Goal: Task Accomplishment & Management: Manage account settings

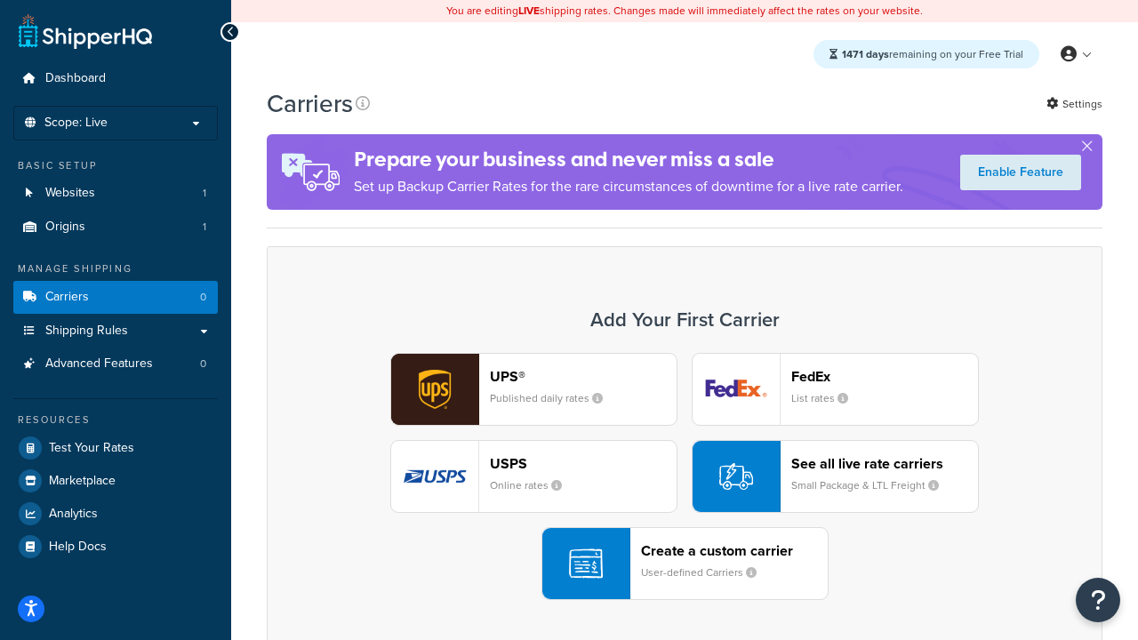
click at [685, 477] on div "UPS® Published daily rates FedEx List rates USPS Online rates See all live rate…" at bounding box center [684, 476] width 799 height 247
click at [885, 376] on header "FedEx" at bounding box center [884, 376] width 187 height 17
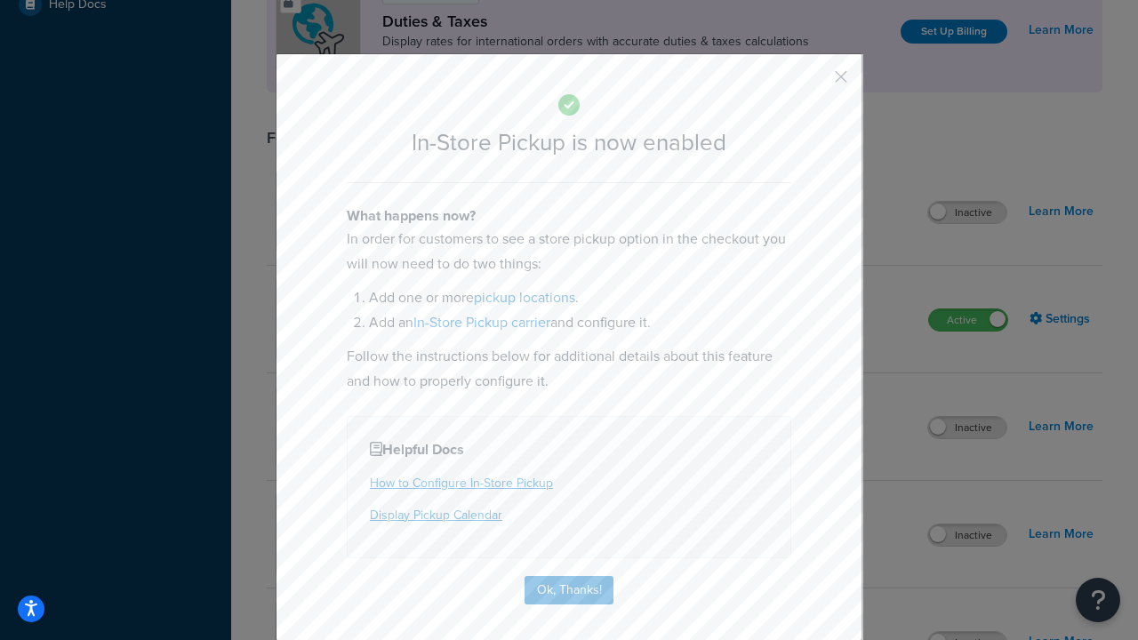
click at [815, 83] on button "button" at bounding box center [815, 83] width 4 height 4
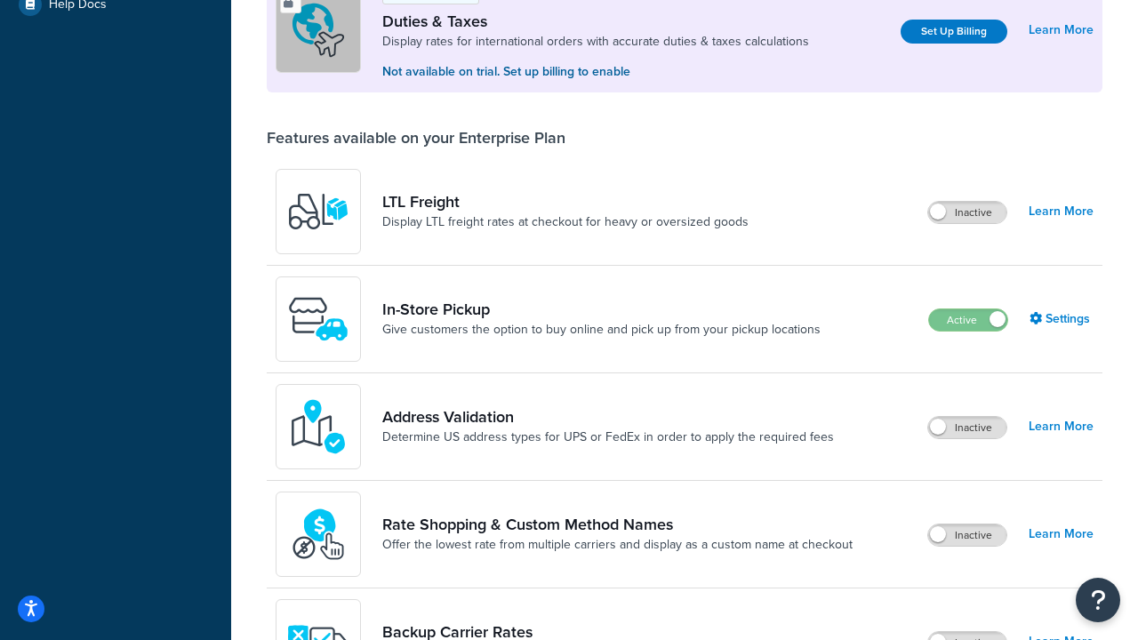
scroll to position [542, 0]
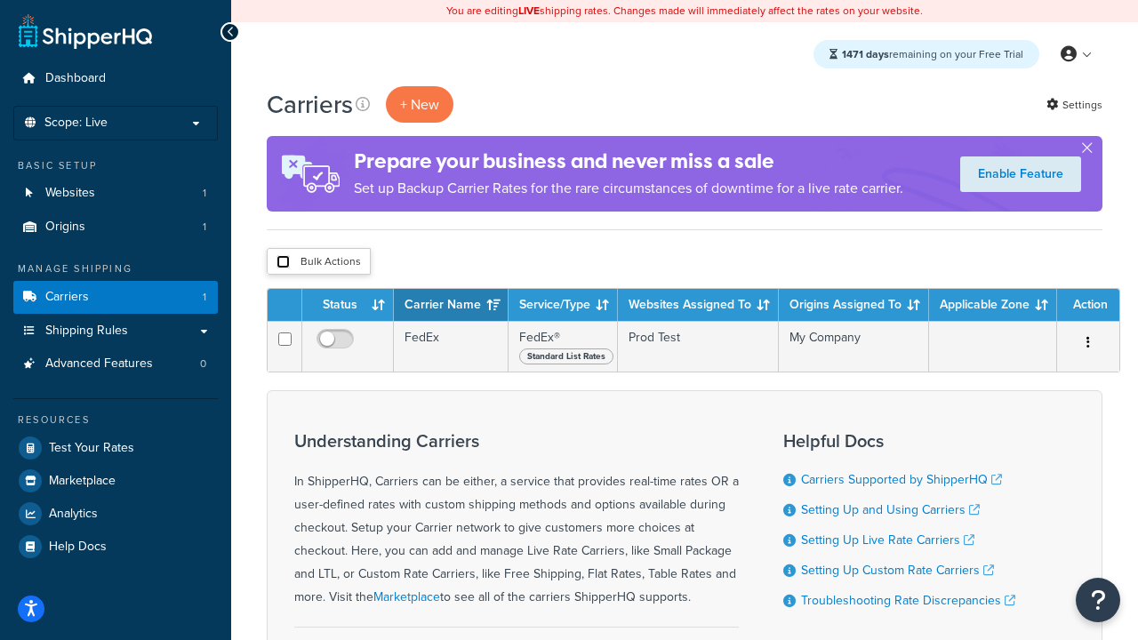
click at [283, 262] on input "checkbox" at bounding box center [283, 261] width 13 height 13
checkbox input "true"
click at [0, 0] on button "Delete" at bounding box center [0, 0] width 0 height 0
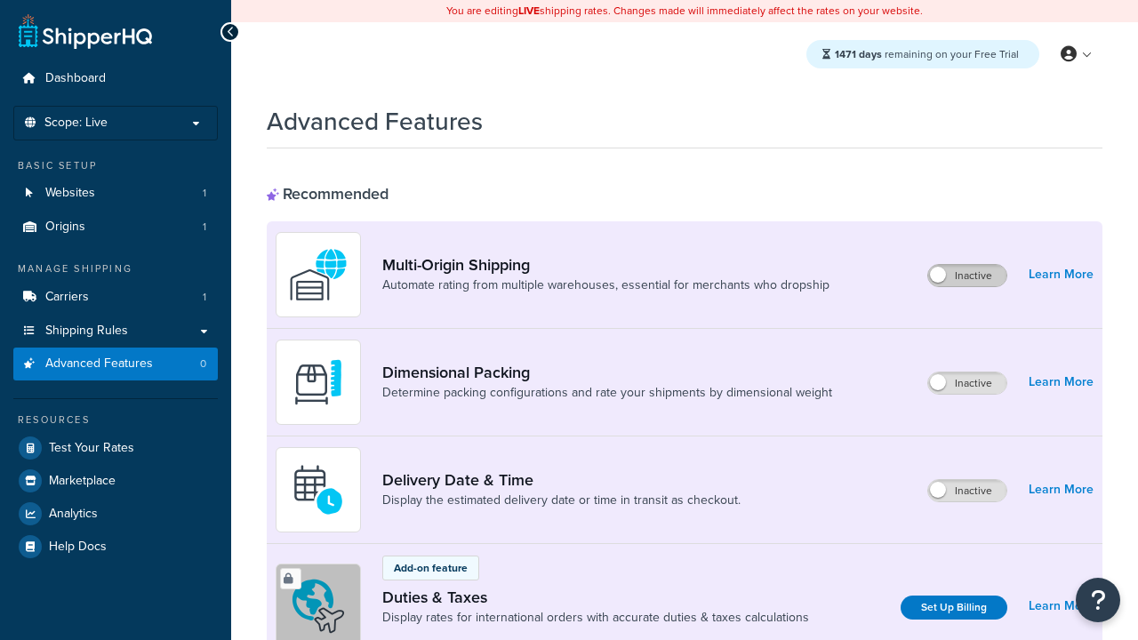
click at [967, 276] on label "Inactive" at bounding box center [967, 275] width 78 height 21
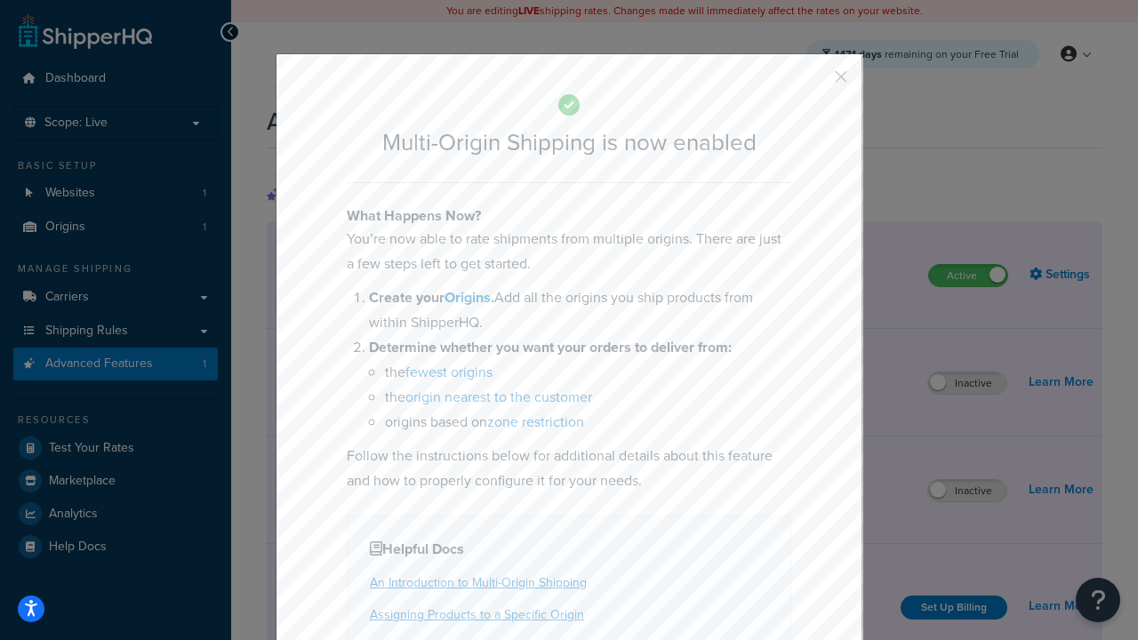
click at [815, 83] on button "button" at bounding box center [815, 83] width 4 height 4
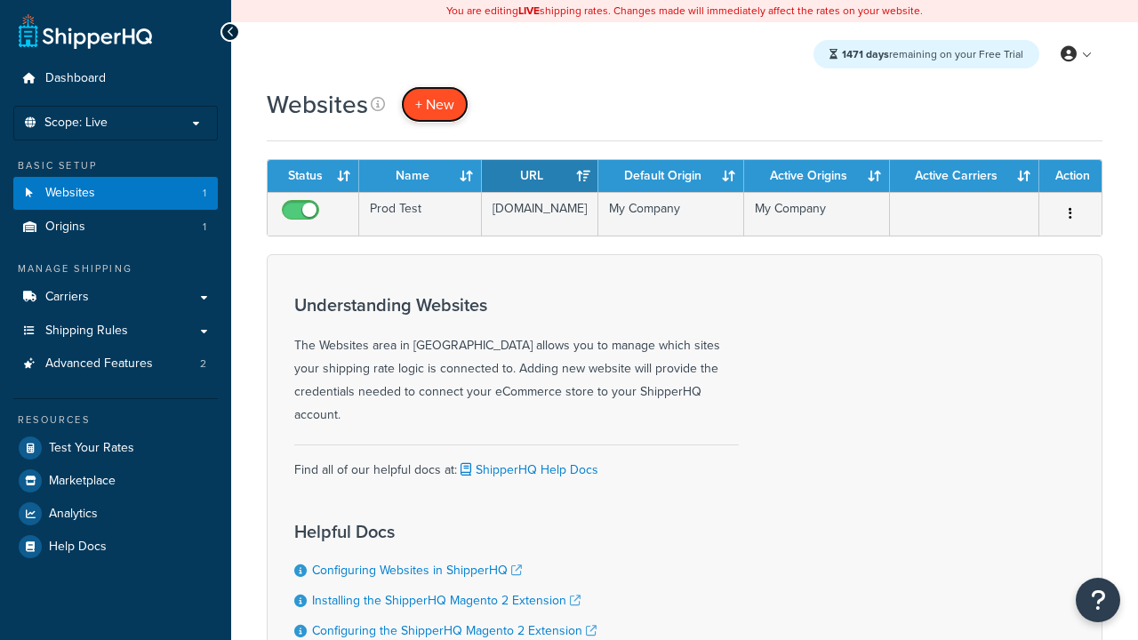
click at [435, 104] on span "+ New" at bounding box center [434, 104] width 39 height 20
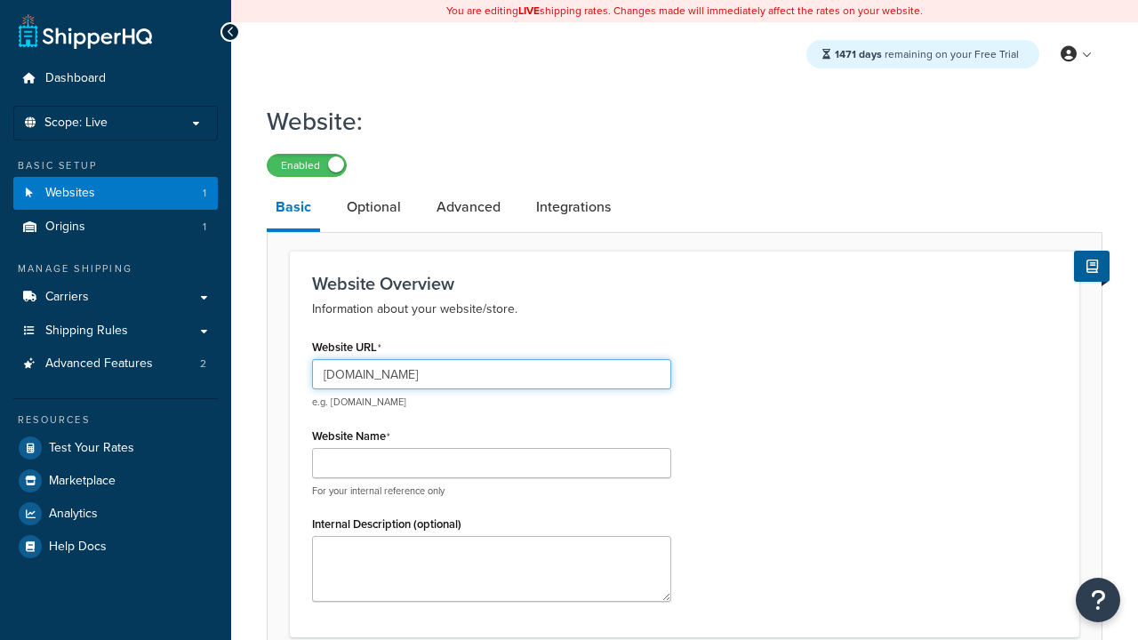
type input "www.testregressiononprod.com"
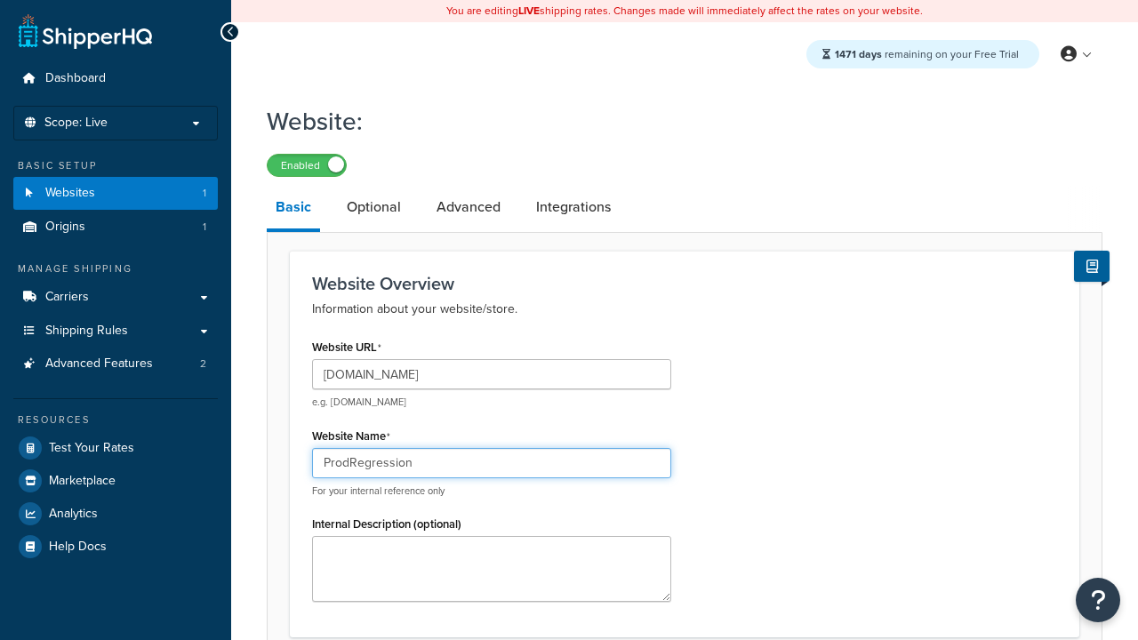
type input "ProdRegression"
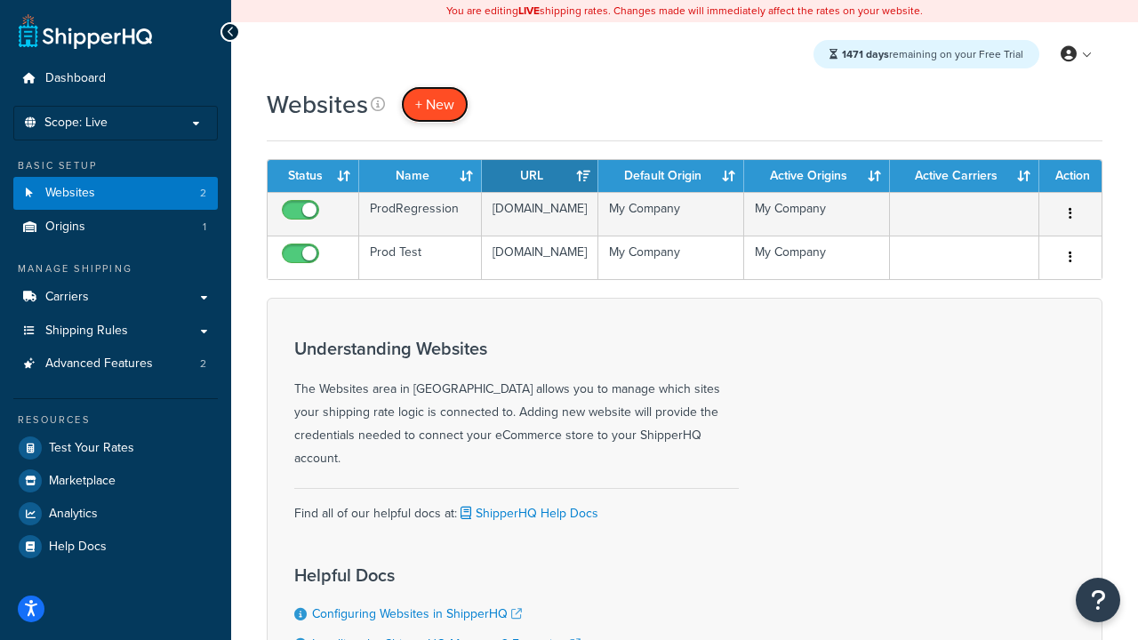
click at [435, 104] on span "+ New" at bounding box center [434, 104] width 39 height 20
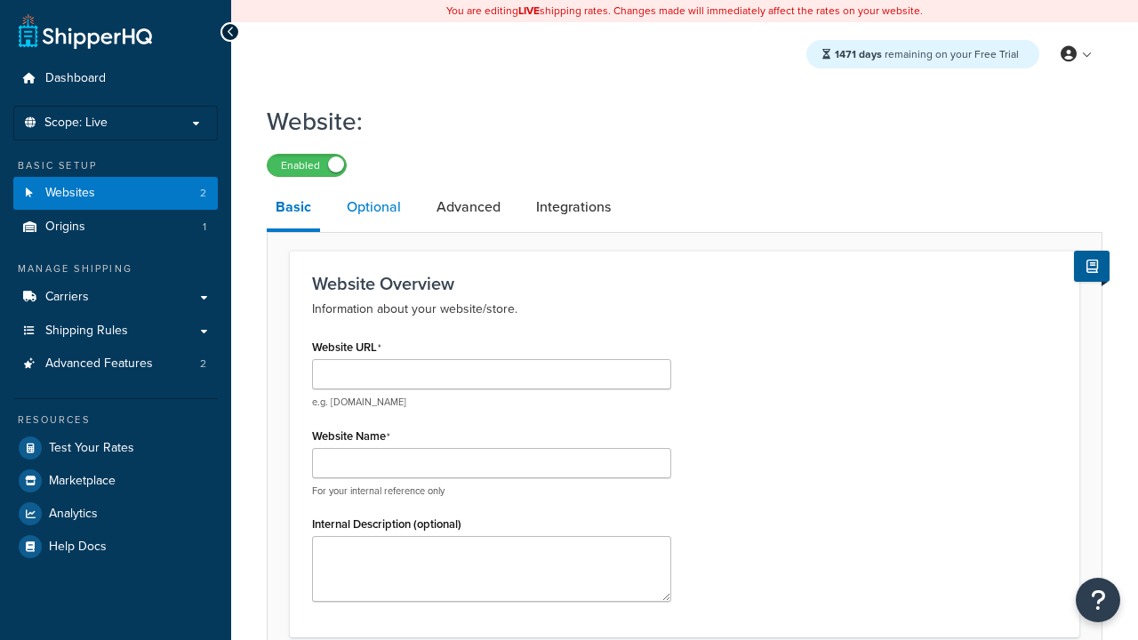
click at [373, 208] on link "Optional" at bounding box center [374, 207] width 72 height 43
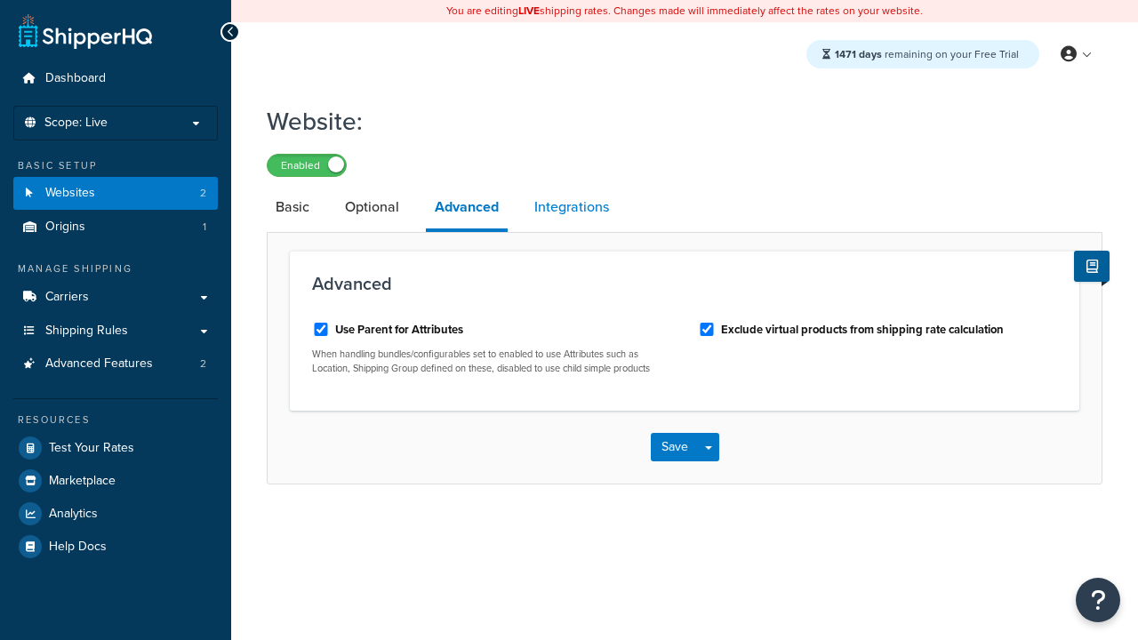
click at [572, 208] on link "Integrations" at bounding box center [572, 207] width 92 height 43
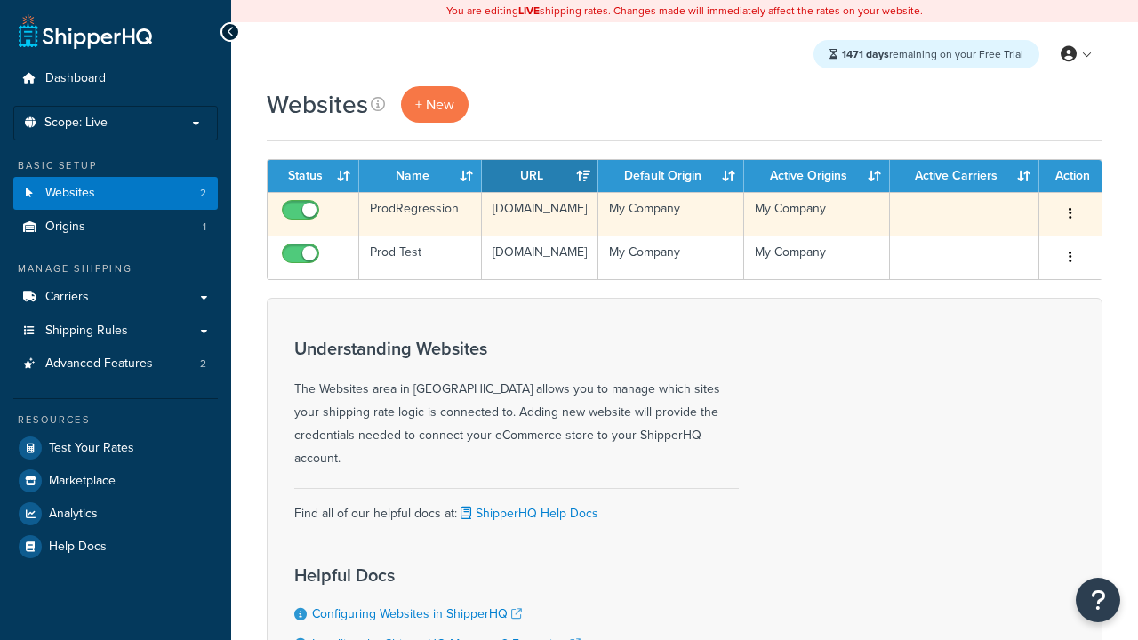
click at [1071, 214] on icon "button" at bounding box center [1071, 213] width 4 height 12
click at [0, 0] on link "Edit" at bounding box center [0, 0] width 0 height 0
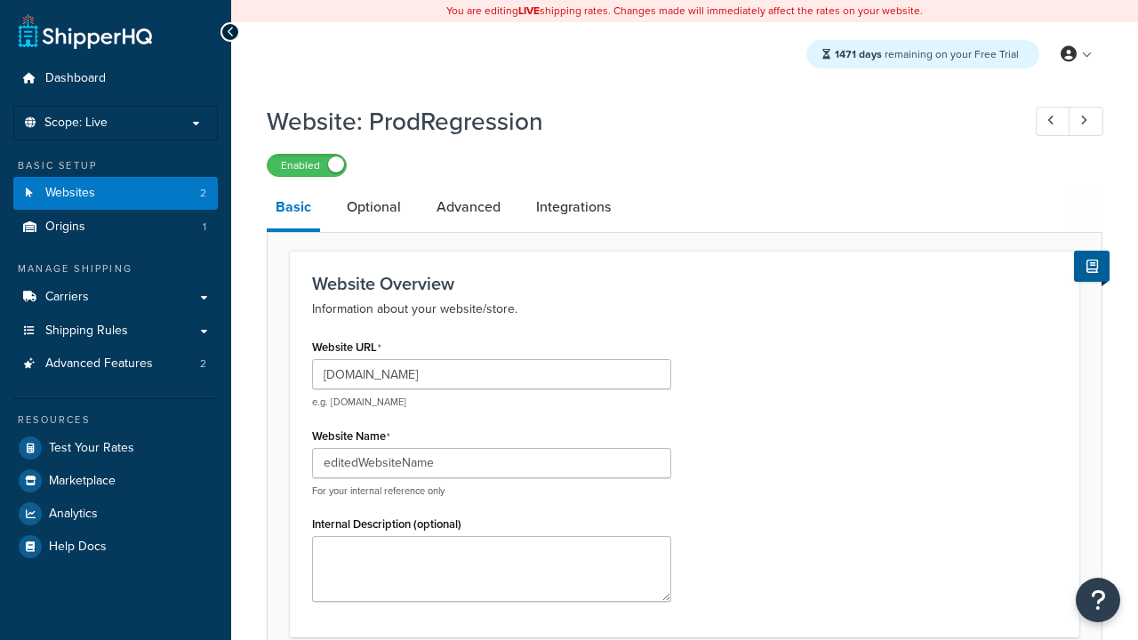
scroll to position [623, 0]
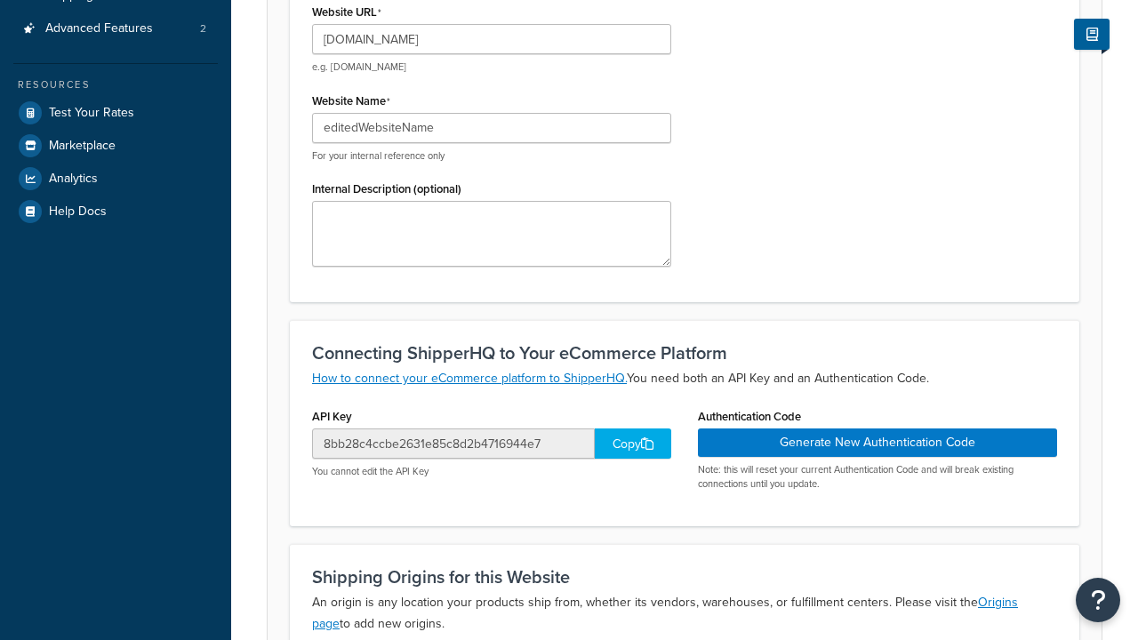
type input "editedWebsiteName"
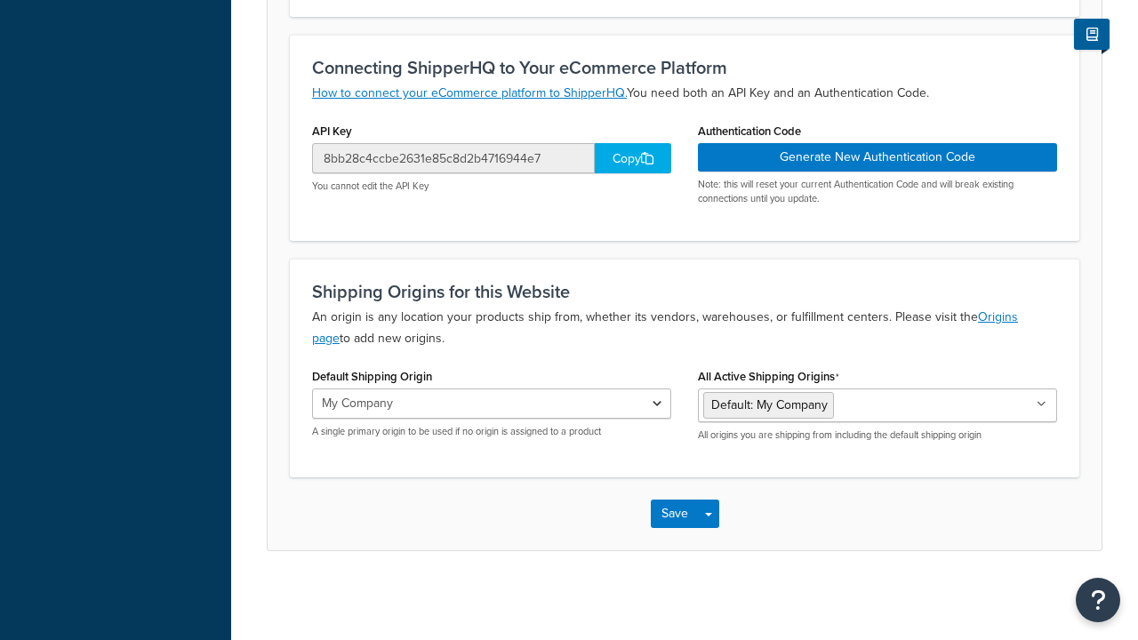
scroll to position [0, 0]
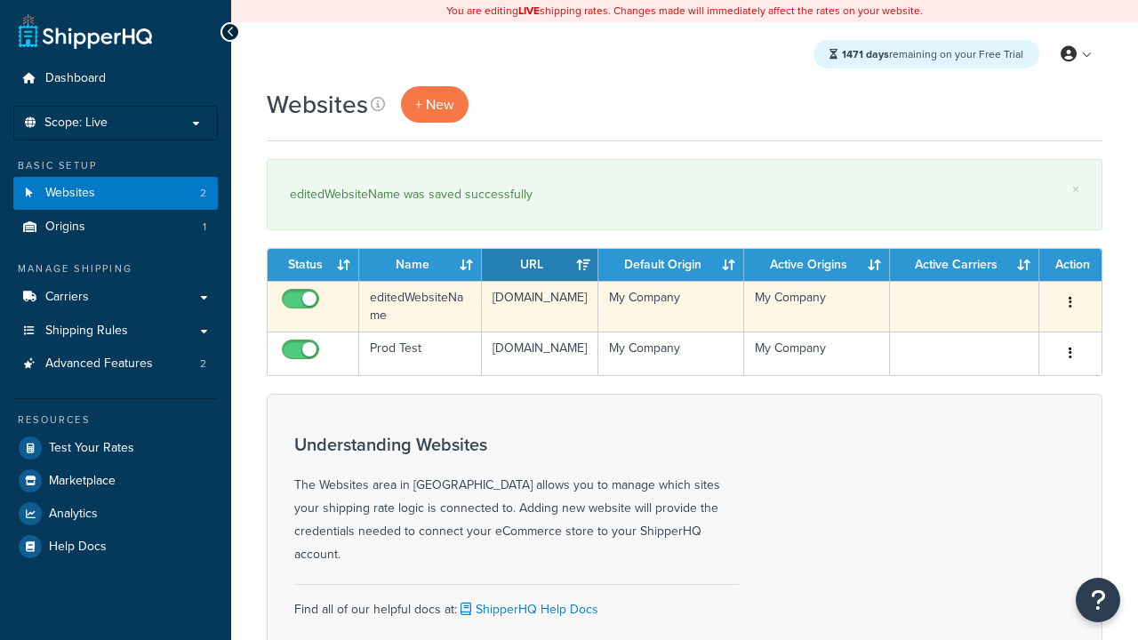
click at [1071, 303] on icon "button" at bounding box center [1071, 302] width 4 height 12
click at [0, 0] on link "Duplicate" at bounding box center [0, 0] width 0 height 0
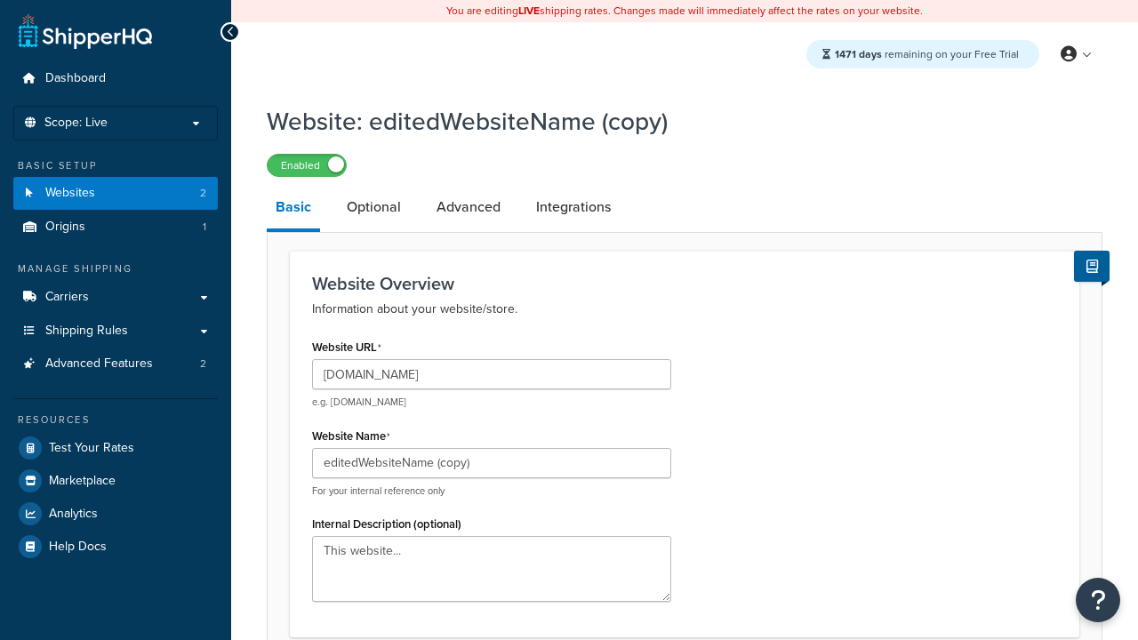
scroll to position [611, 0]
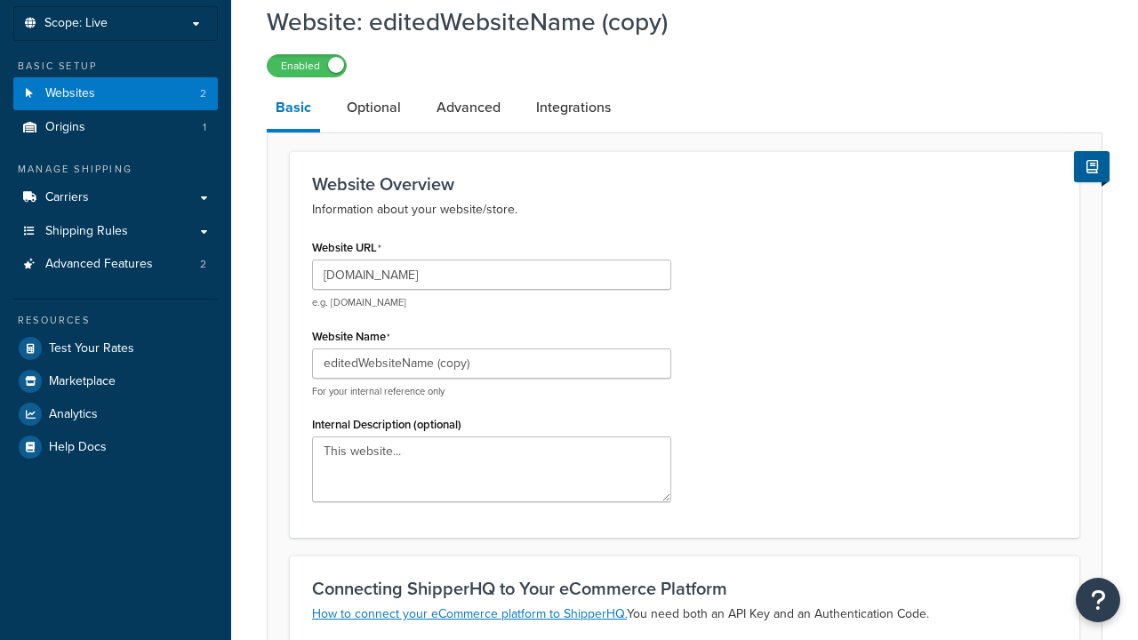
type input "[DOMAIN_NAME]"
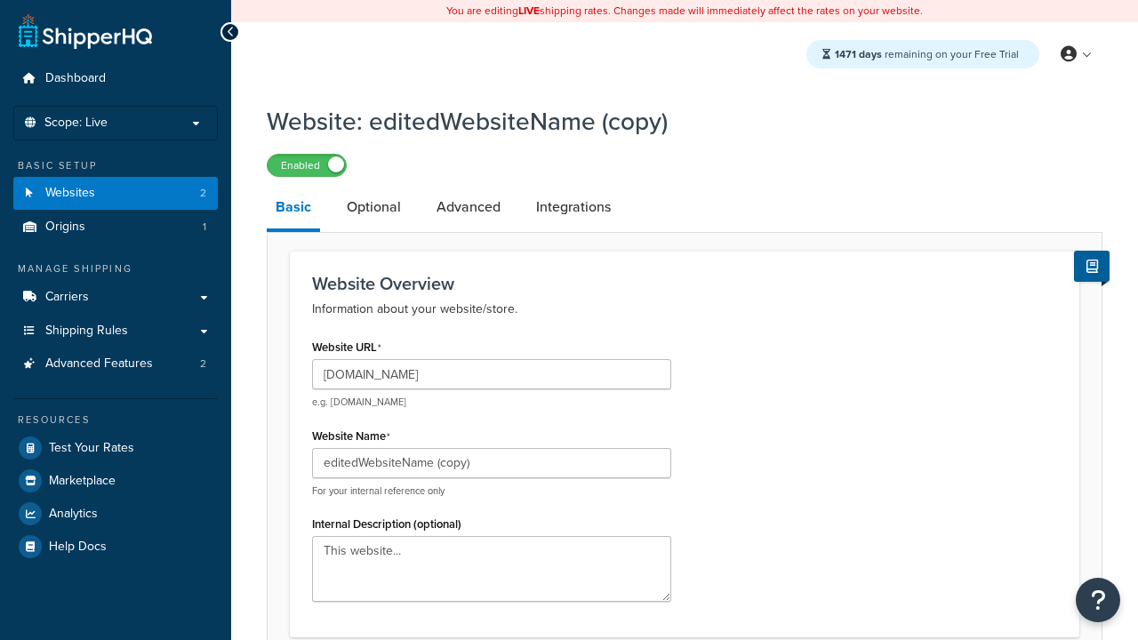
scroll to position [0, 0]
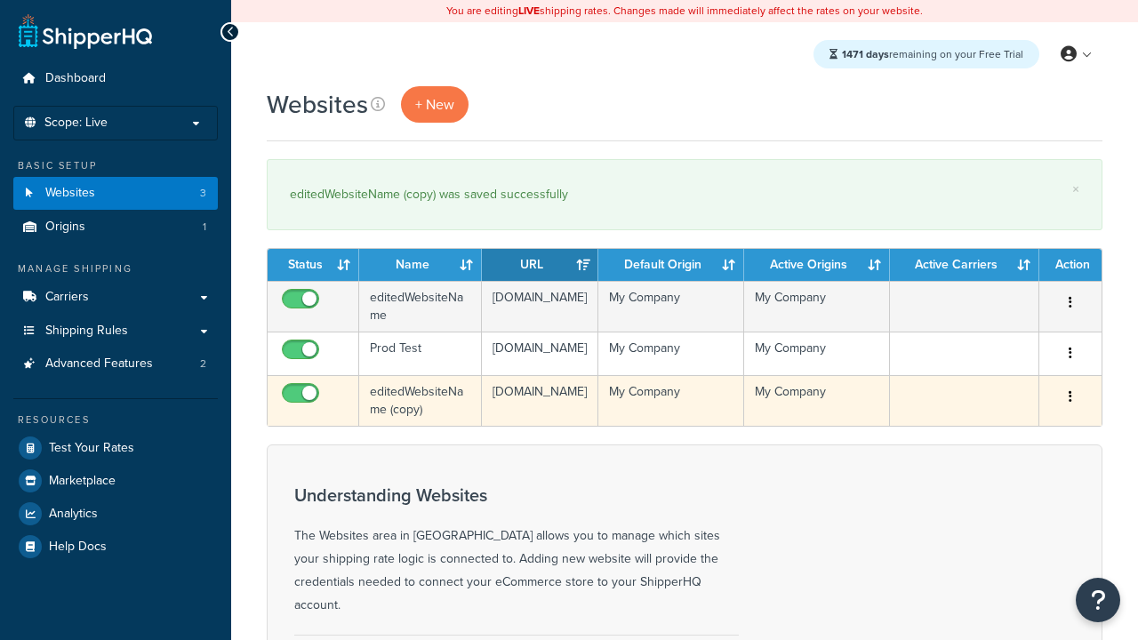
click at [1071, 403] on icon "button" at bounding box center [1071, 396] width 4 height 12
click at [0, 0] on link "Delete" at bounding box center [0, 0] width 0 height 0
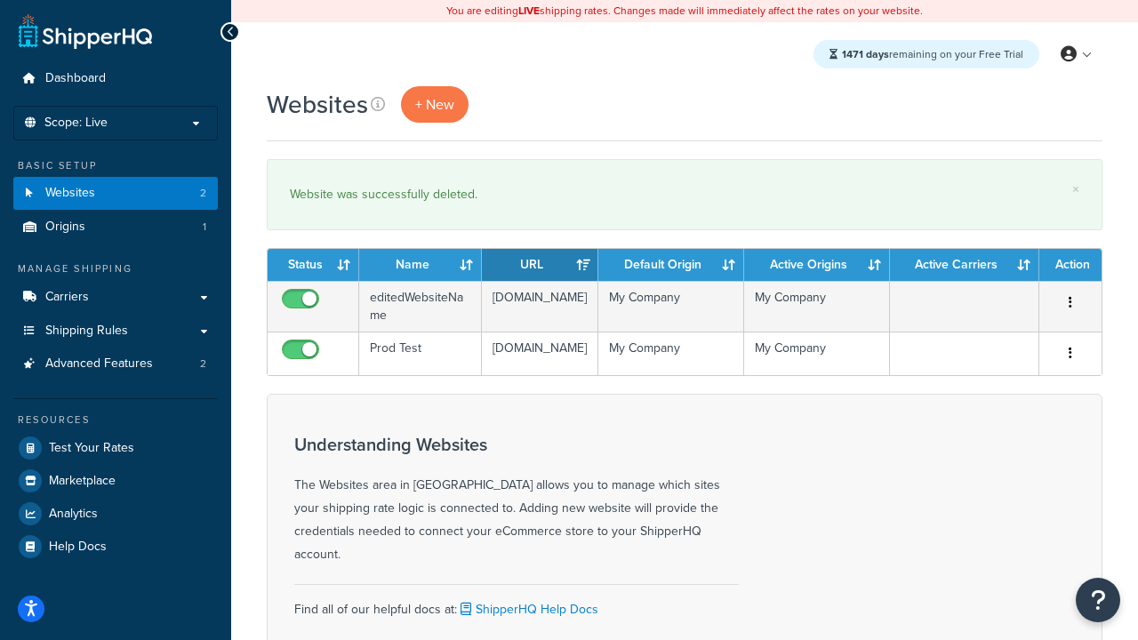
click at [313, 265] on th "Status" at bounding box center [314, 265] width 92 height 32
click at [421, 265] on th "Name" at bounding box center [420, 265] width 123 height 32
click at [540, 265] on th "URL" at bounding box center [540, 265] width 116 height 32
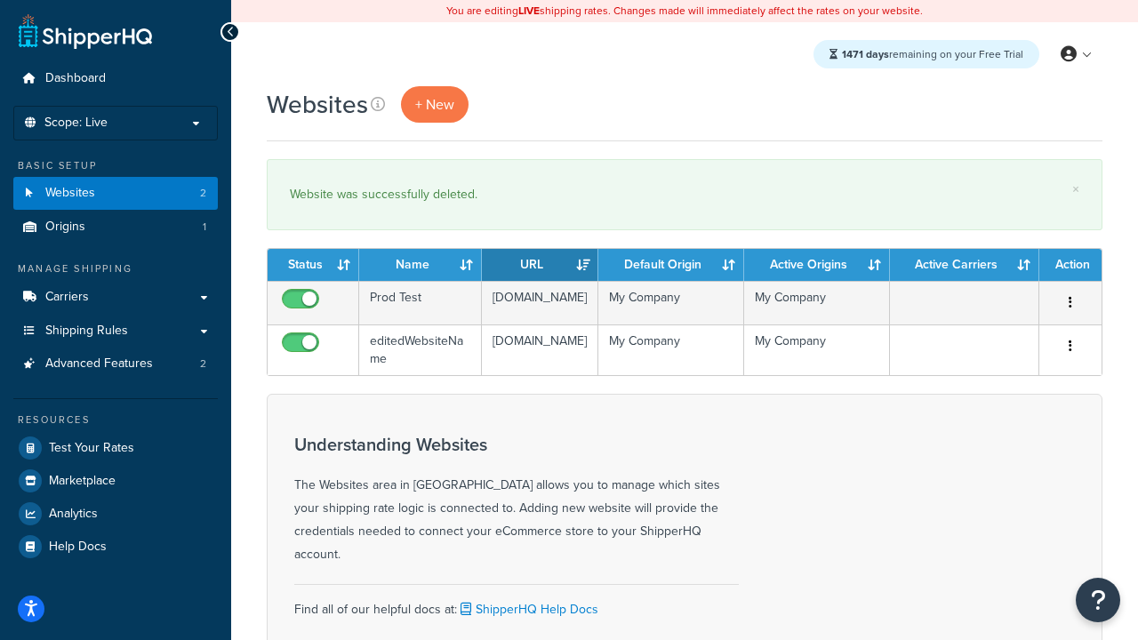
click at [540, 265] on th "URL" at bounding box center [540, 265] width 116 height 32
click at [671, 265] on th "Default Origin" at bounding box center [671, 265] width 146 height 32
click at [817, 265] on th "Active Origins" at bounding box center [817, 265] width 146 height 32
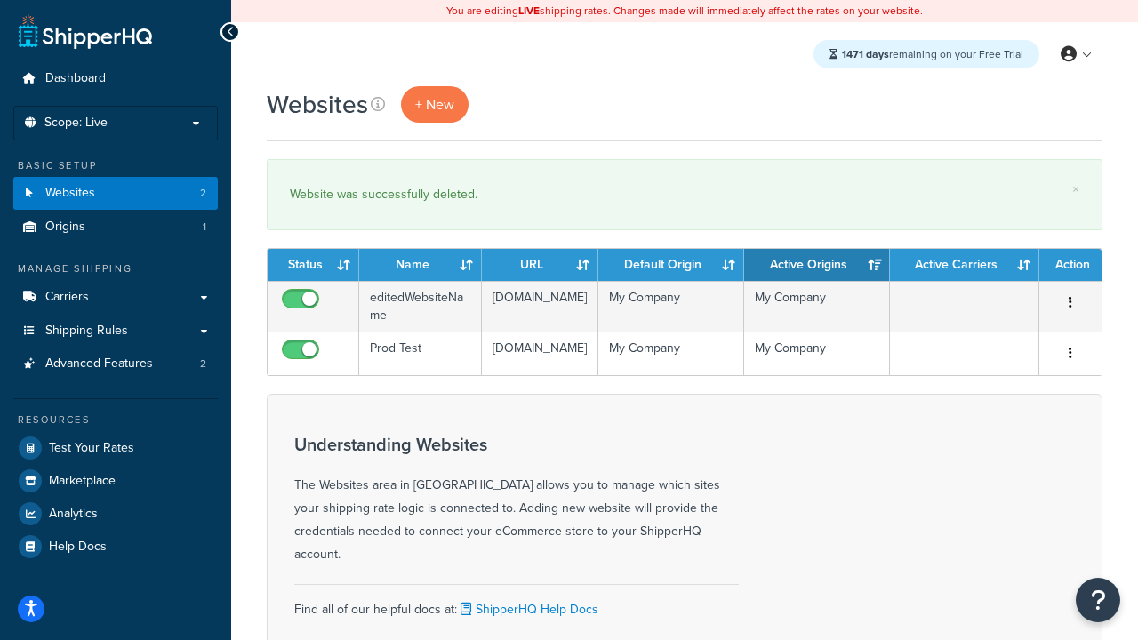
click at [965, 265] on th "Active Carriers" at bounding box center [964, 265] width 149 height 32
click at [1071, 265] on th "Action" at bounding box center [1071, 265] width 62 height 32
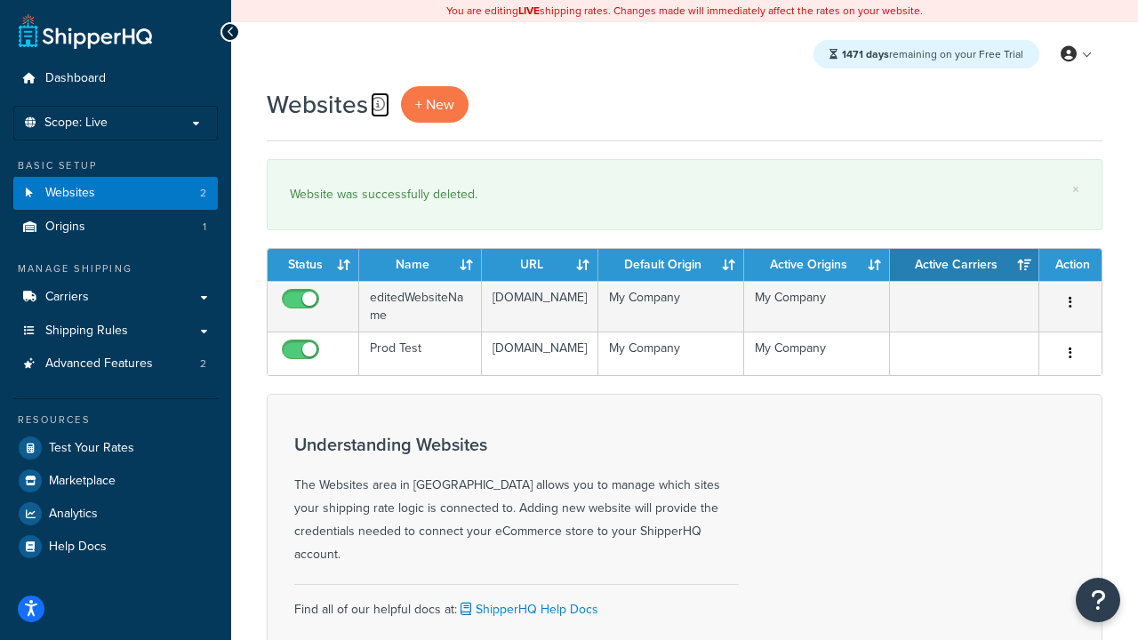
click at [378, 104] on icon at bounding box center [378, 104] width 14 height 14
